Goal: Task Accomplishment & Management: Use online tool/utility

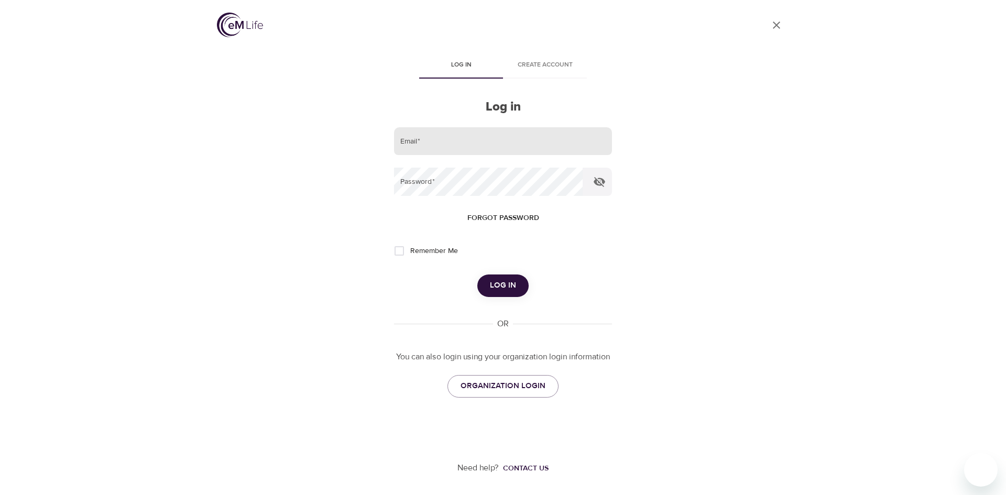
click at [405, 143] on input "email" at bounding box center [503, 141] width 218 height 28
type input "leslie.schneider@cognizant.com"
click at [477, 275] on button "Log in" at bounding box center [502, 286] width 51 height 22
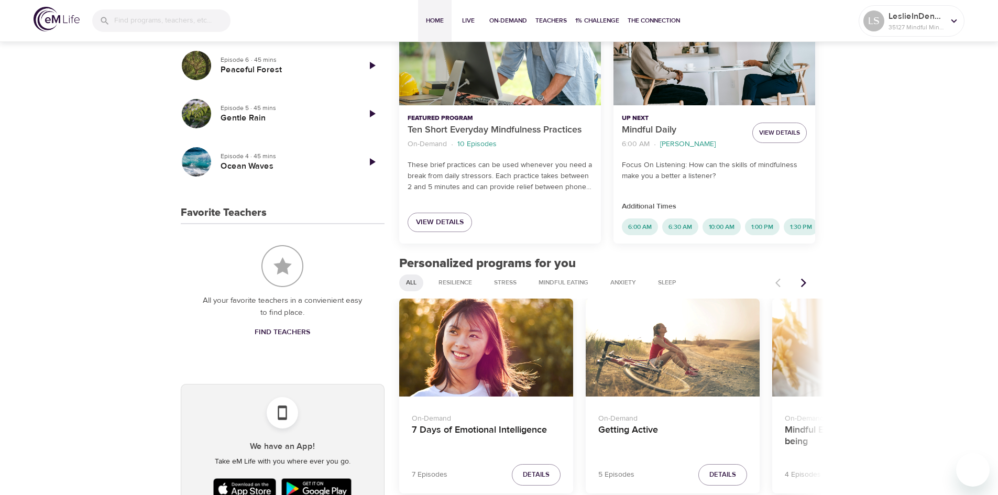
scroll to position [334, 0]
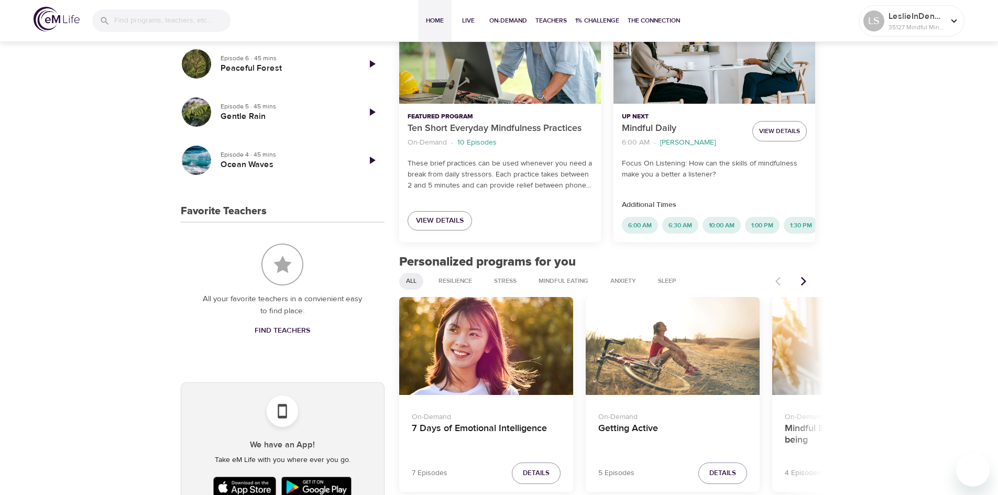
click at [868, 150] on div "LS pencil LeslieInDenver 35127 Mindful Minutes OPC Progress View All 20 days 20…" at bounding box center [499, 350] width 998 height 1291
click at [780, 138] on button "Join Now" at bounding box center [785, 131] width 42 height 19
